Goal: Find specific page/section: Find specific page/section

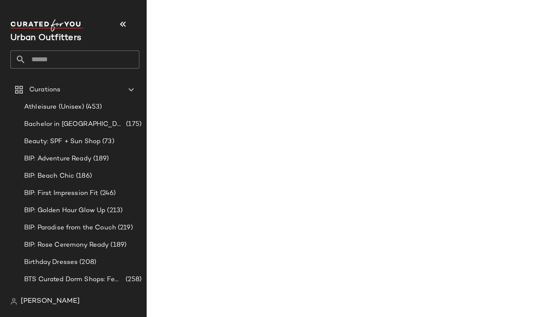
click at [86, 57] on input "text" at bounding box center [83, 59] width 114 height 18
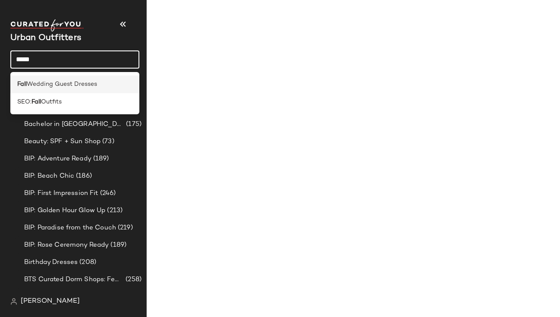
type input "****"
click at [52, 85] on span "Wedding Guest Dresses" at bounding box center [62, 84] width 70 height 9
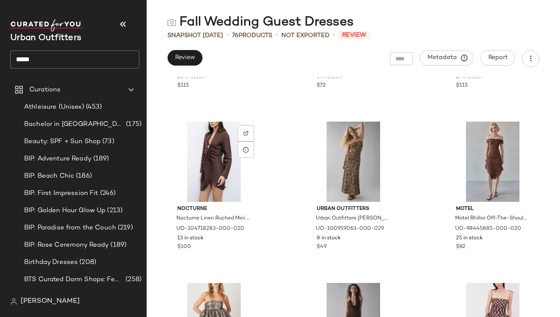
scroll to position [1309, 0]
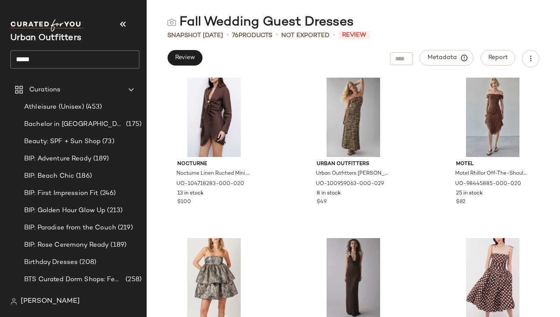
click at [182, 48] on div "Fall Wedding Guest Dresses Snapshot [DATE] • 76 Products • Not Exported • Revie…" at bounding box center [353, 165] width 413 height 303
click at [193, 61] on span "Review" at bounding box center [185, 57] width 20 height 7
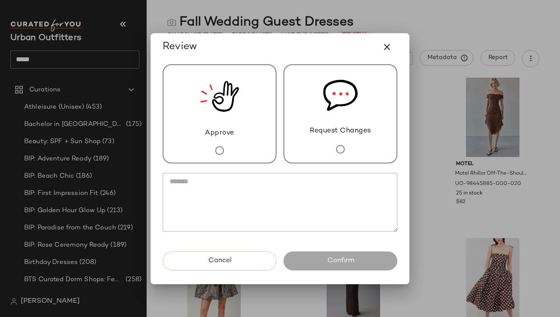
click at [232, 119] on img at bounding box center [219, 96] width 39 height 63
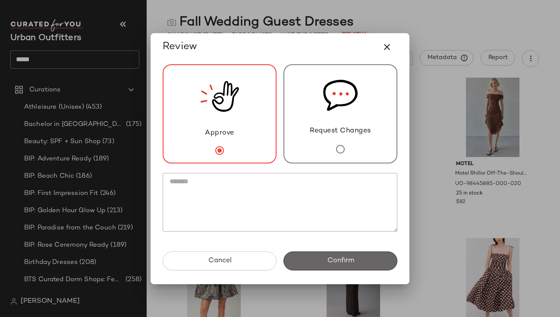
click at [364, 263] on button "Confirm" at bounding box center [341, 261] width 114 height 19
